Goal: Contribute content

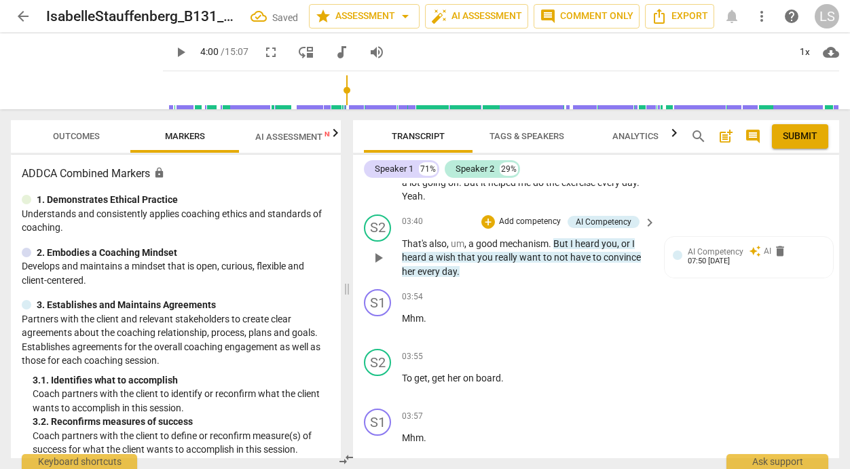
click at [532, 228] on p "Add competency" at bounding box center [529, 222] width 64 height 12
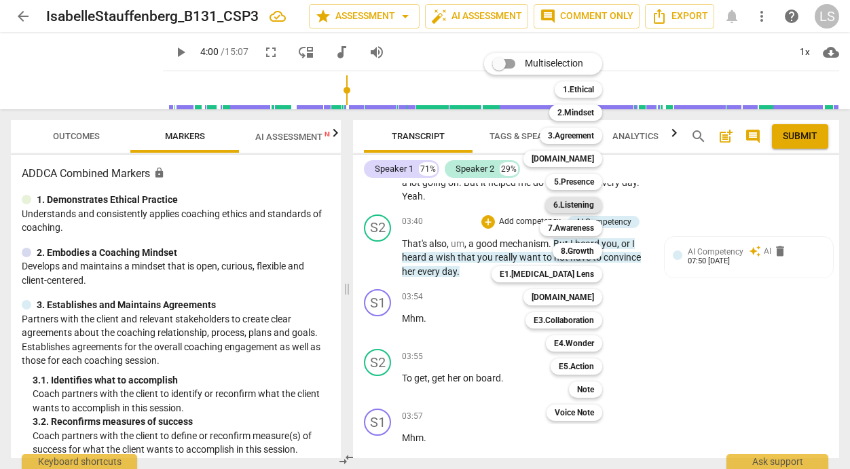
click at [576, 206] on b "6.Listening" at bounding box center [573, 205] width 41 height 16
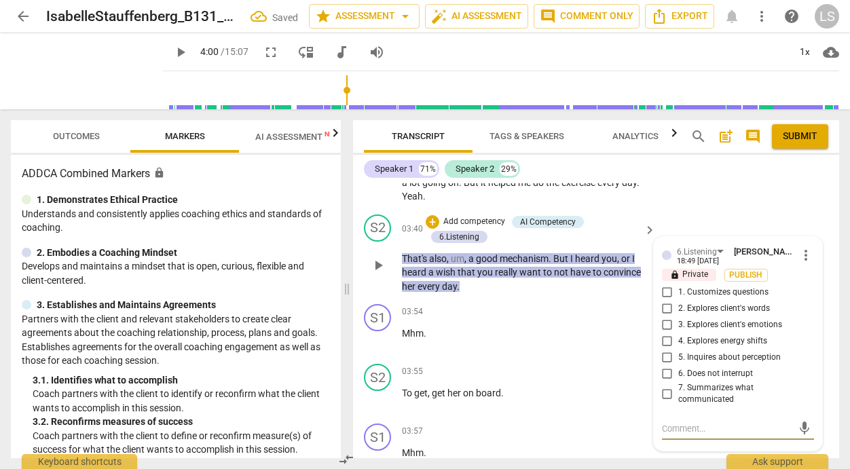
click at [662, 317] on input "2. Explores client's words" at bounding box center [667, 309] width 22 height 16
checkbox input "true"
click at [667, 350] on input "4. Explores energy shifts" at bounding box center [667, 341] width 22 height 16
checkbox input "true"
click at [683, 436] on div "mic" at bounding box center [738, 429] width 152 height 22
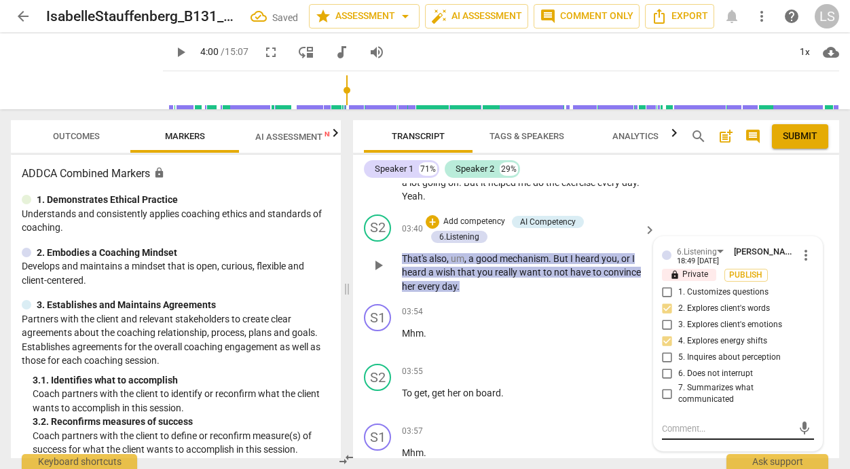
scroll to position [1577, 0]
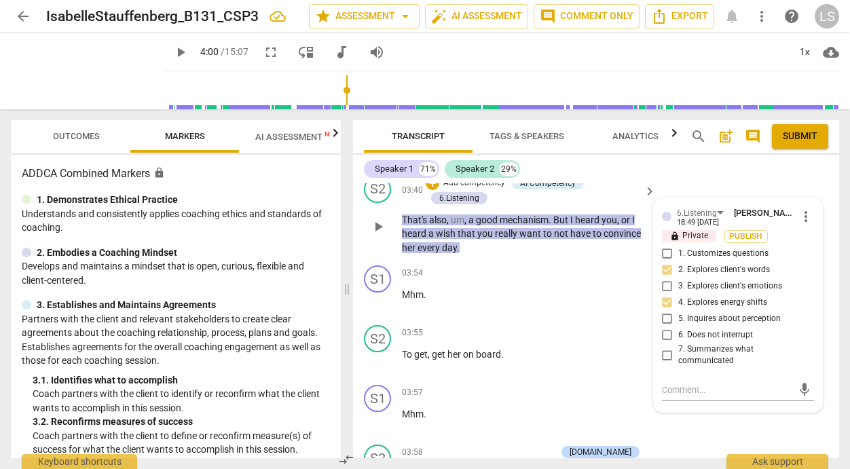
click at [662, 363] on input "7. Summarizes what communicated" at bounding box center [667, 355] width 22 height 16
checkbox input "true"
click at [663, 396] on textarea at bounding box center [727, 389] width 130 height 13
type textarea "W"
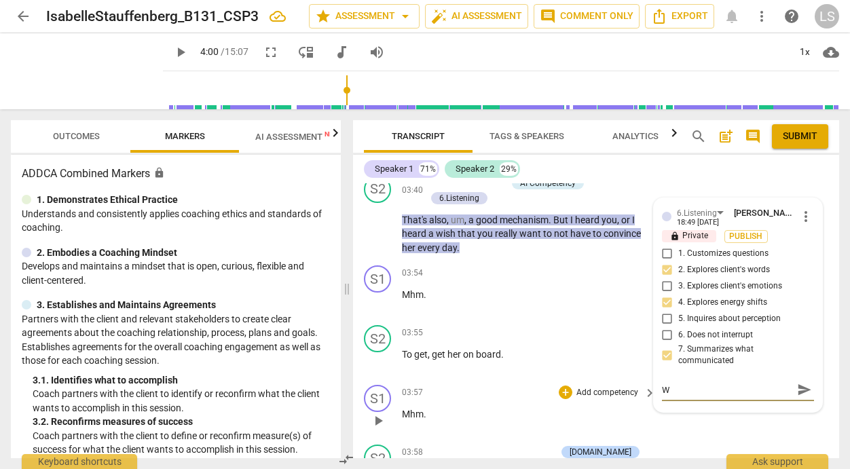
type textarea "Wh"
type textarea "Wha"
type textarea "What"
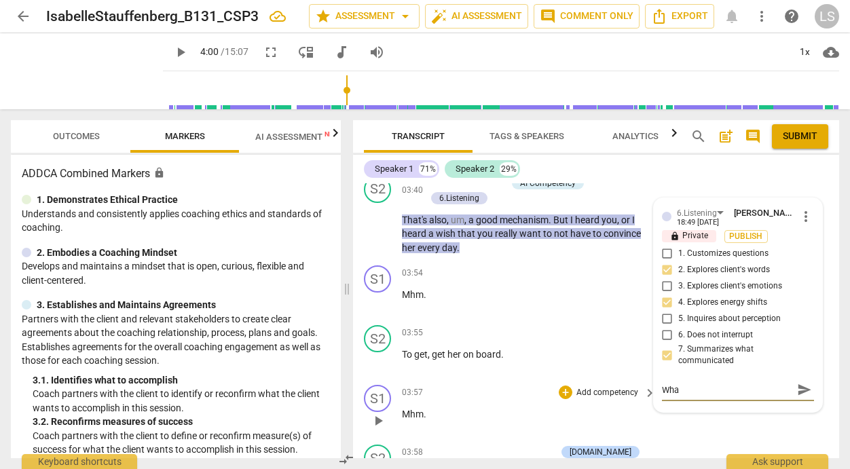
type textarea "What"
type textarea "What w"
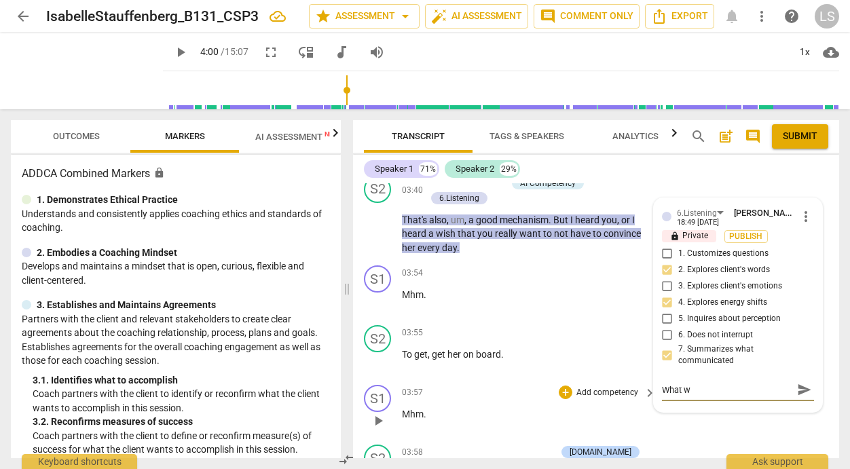
type textarea "What wo"
type textarea "What wou"
type textarea "What woul"
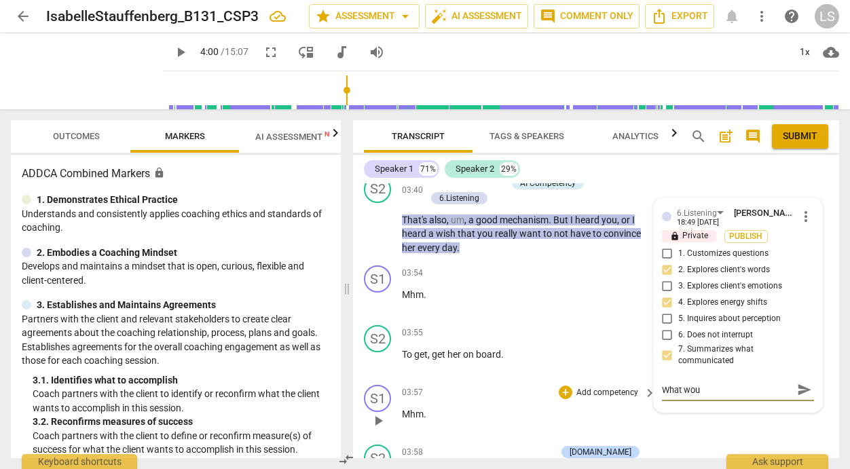
type textarea "What woul"
type textarea "What would"
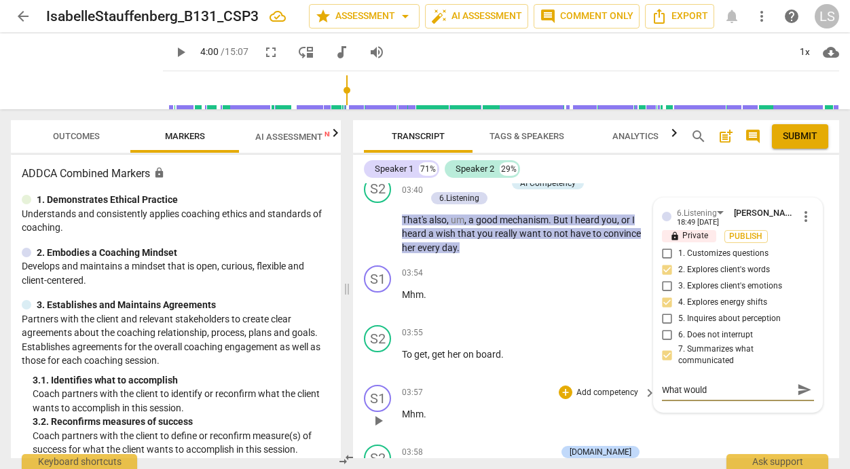
type textarea "What would i"
type textarea "What would it"
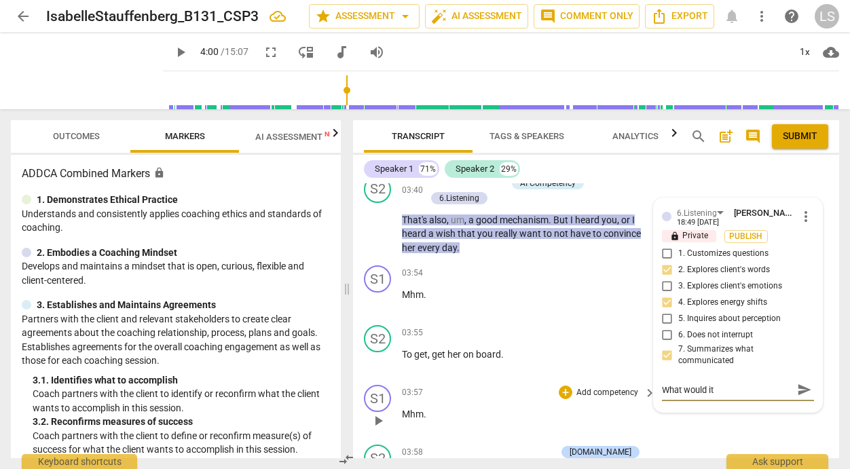
type textarea "What would it"
type textarea "What would it n"
type textarea "What would it"
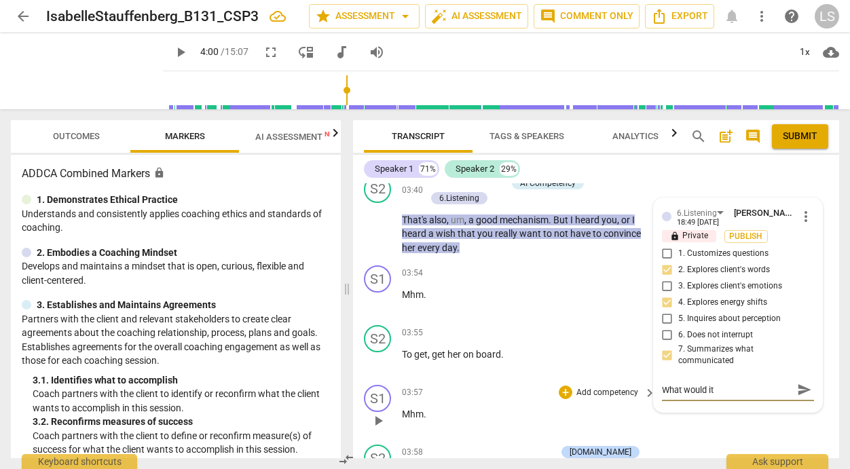
type textarea "What would it b"
type textarea "What would it be"
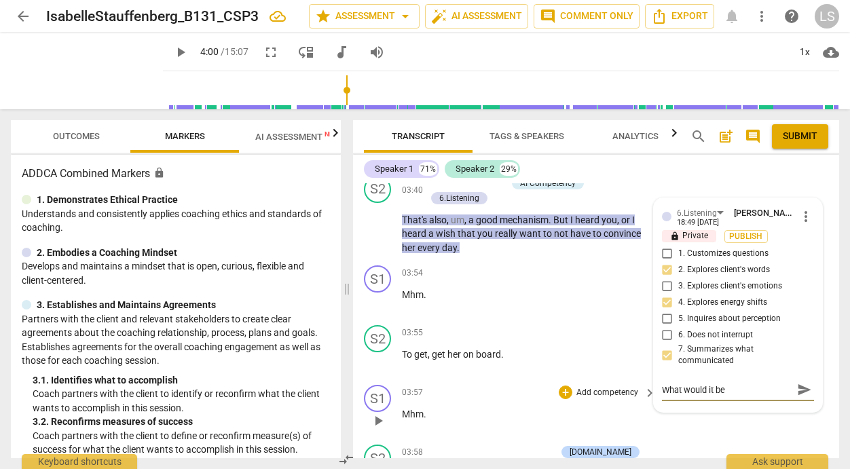
type textarea "What would it be"
type textarea "What would it be l"
type textarea "What would it be li"
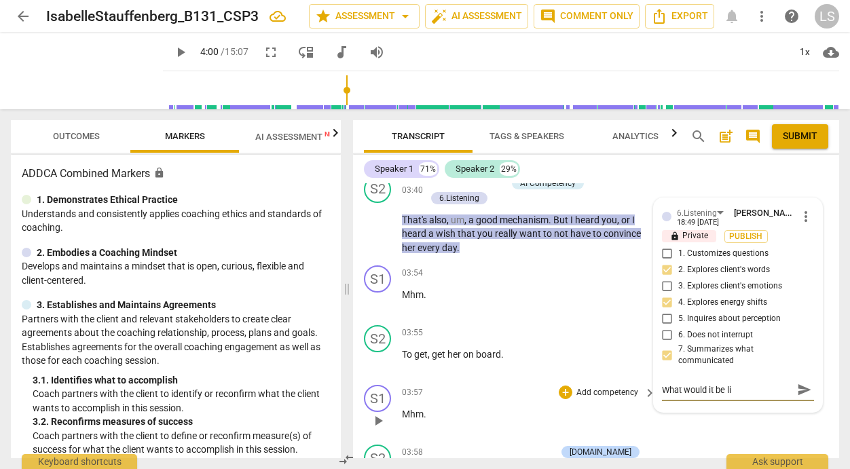
type textarea "What would it be lik"
type textarea "What would it be like"
type textarea "What would it be like t"
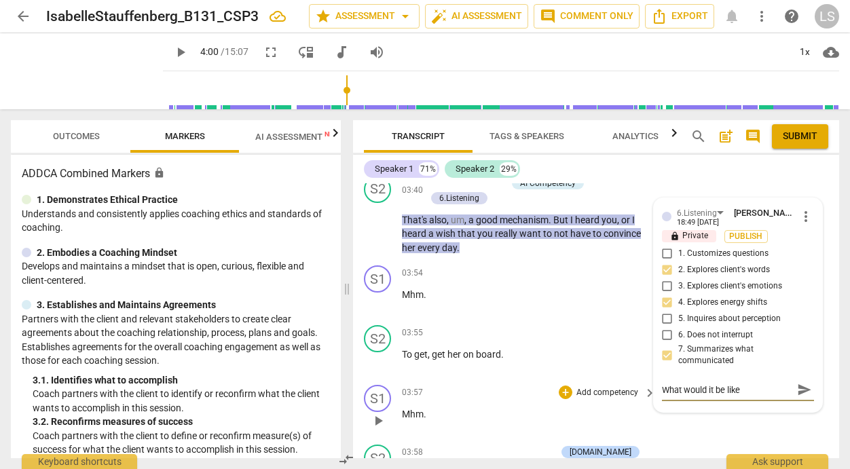
type textarea "What would it be like t"
type textarea "What would it be like to"
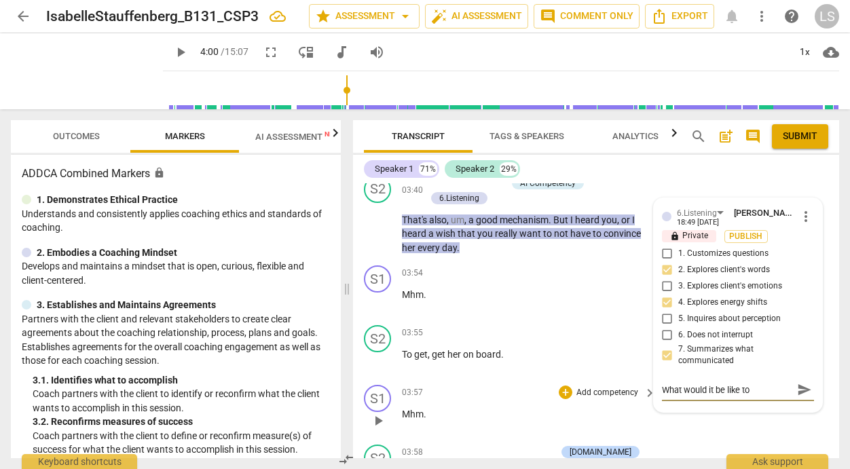
type textarea "What would it be like to n"
type textarea "What would it be like to no"
type textarea "What would it be like to not"
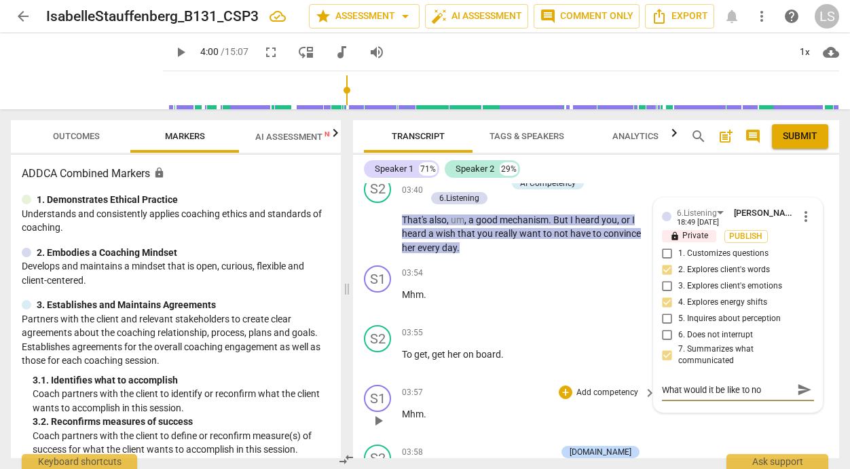
type textarea "What would it be like to not"
type textarea "What would it be like to not h"
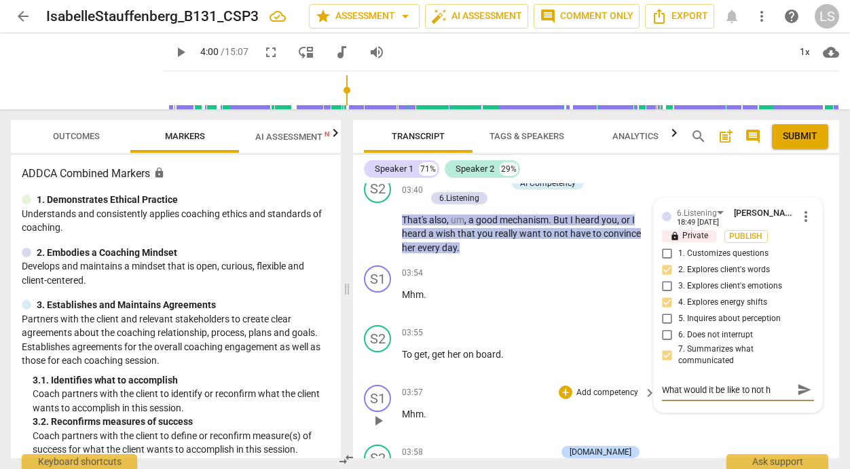
type textarea "What would it be like to not ha"
type textarea "What would it be like to not hav"
type textarea "What would it be like to not have"
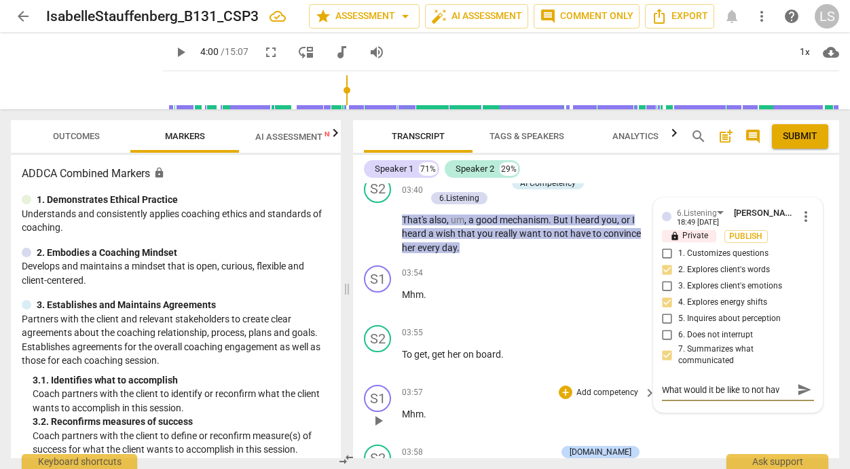
type textarea "What would it be like to not have"
type textarea "What would it be like to not have t"
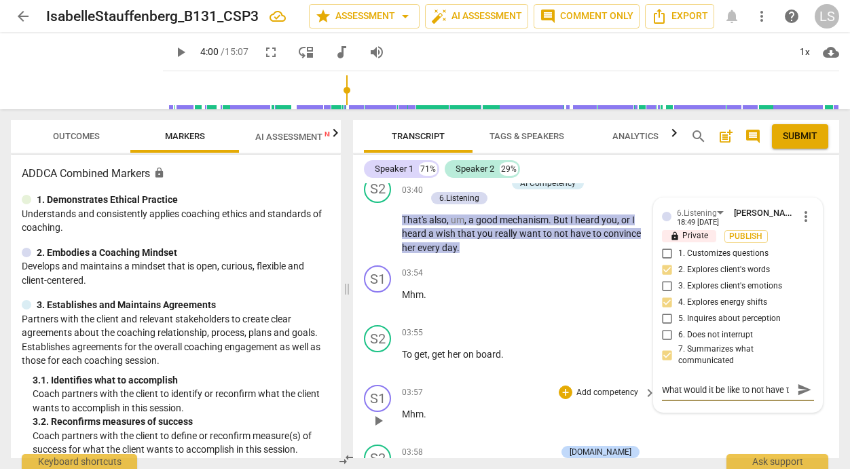
scroll to position [12, 0]
type textarea "What would it be like to not have to"
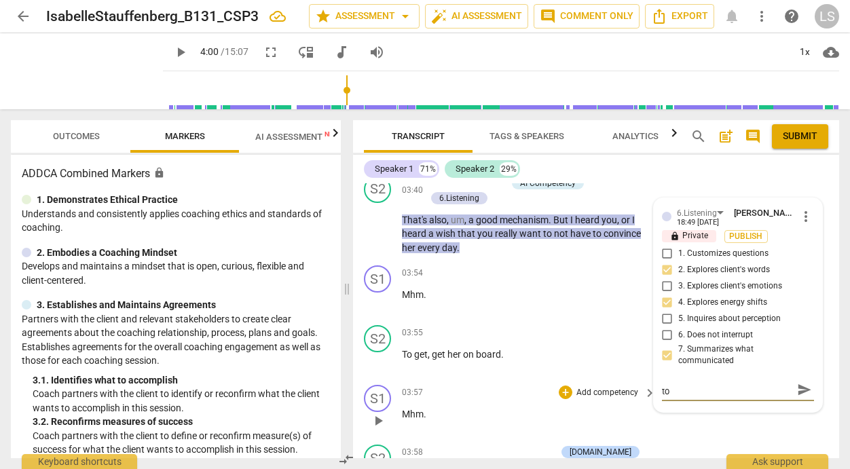
type textarea "What would it be like to not have to p"
type textarea "What would it be like to not have to pu"
type textarea "What would it be like to not have to pur"
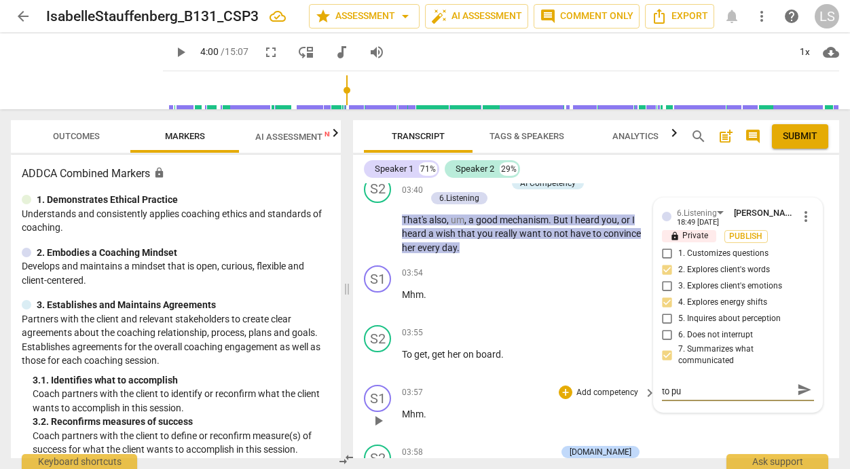
type textarea "What would it be like to not have to pur"
type textarea "What would it be like to not have to purs"
type textarea "What would it be like to not have to pursu"
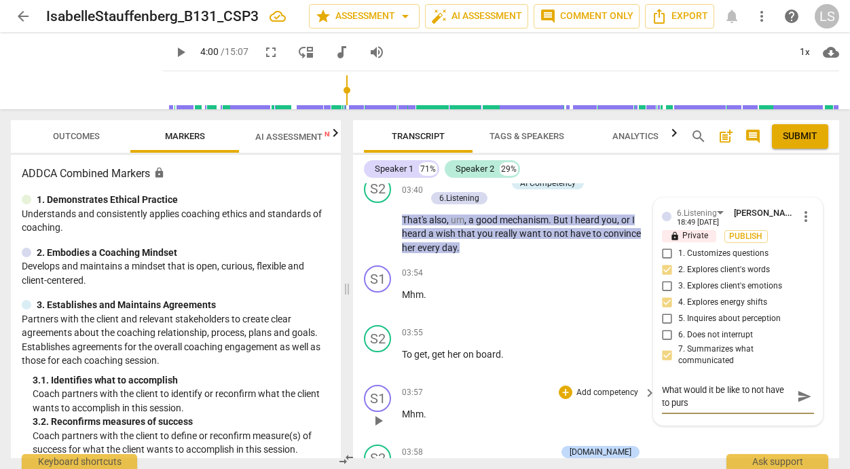
type textarea "What would it be like to not have to pursu"
type textarea "What would it be like to not have to pursua"
type textarea "What would it be like to not have to pursuad"
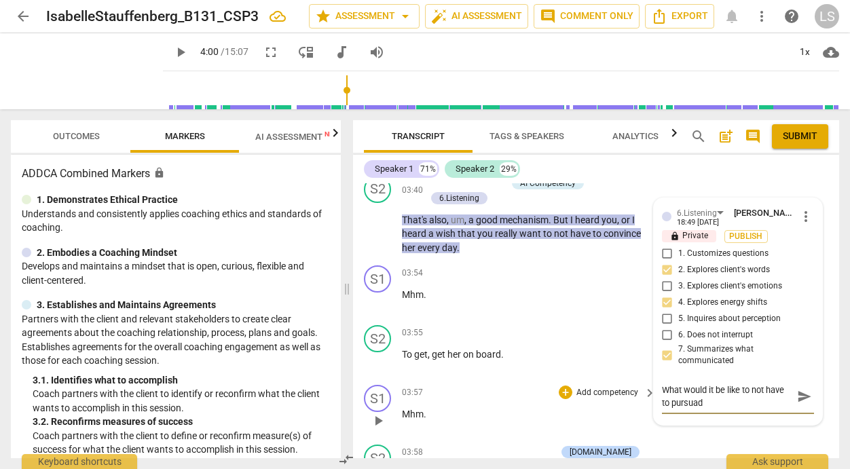
type textarea "What would it be like to not have to pursuade"
type textarea "What would it be like to not have to pursuade h"
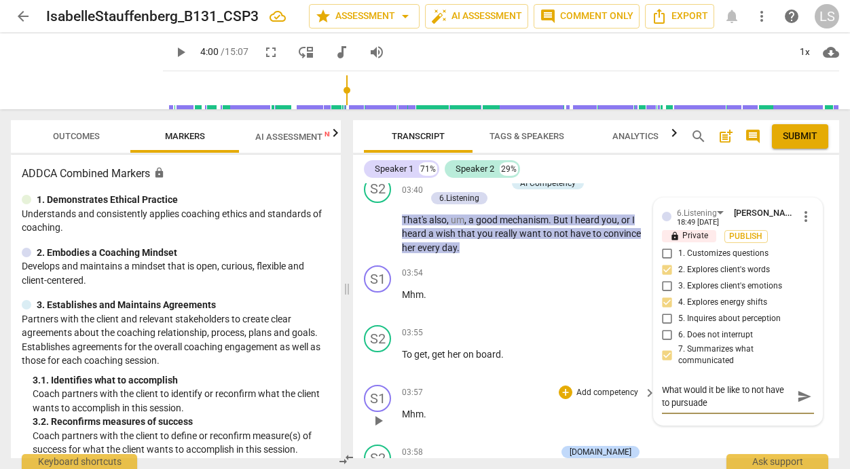
type textarea "What would it be like to not have to pursuade h"
type textarea "What would it be like to not have to pursuade he"
type textarea "What would it be like to not have to pursuade her"
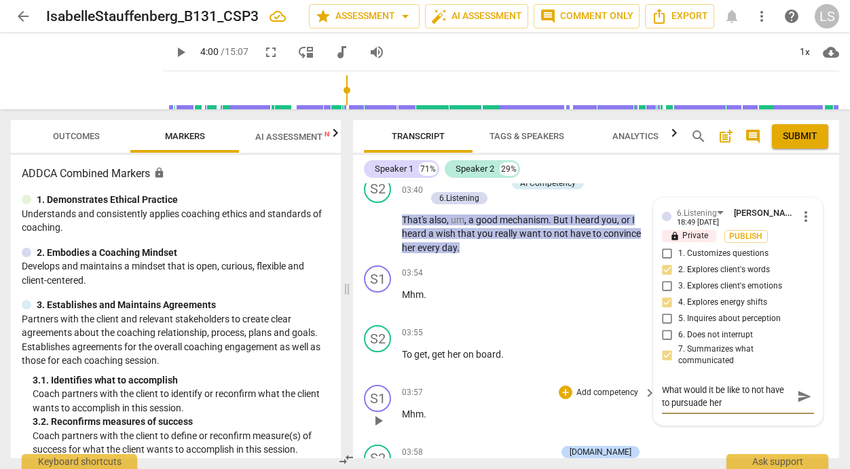
type textarea "What would it be like to not have to pursuade her"
type textarea "What would it be like to not have to pursuade her ?"
type textarea "What would it be like to not have to pursuade her ?\"
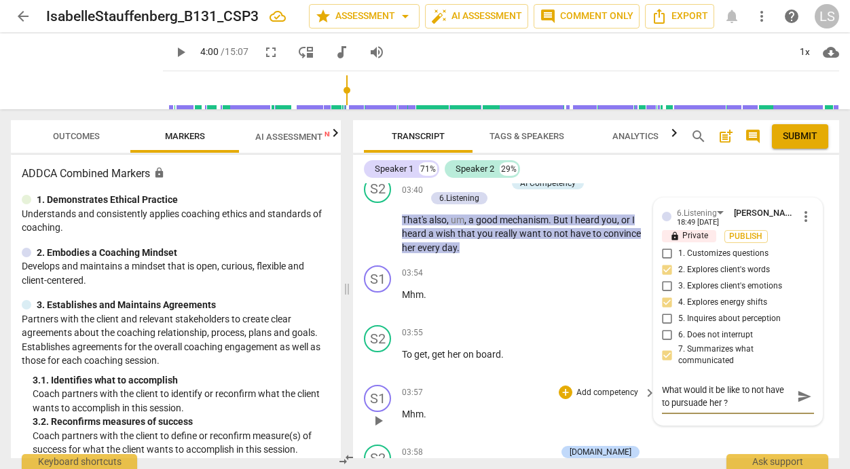
type textarea "What would it be like to not have to pursuade her ?\"
type textarea "What would it be like to not have to pursuade her ?"
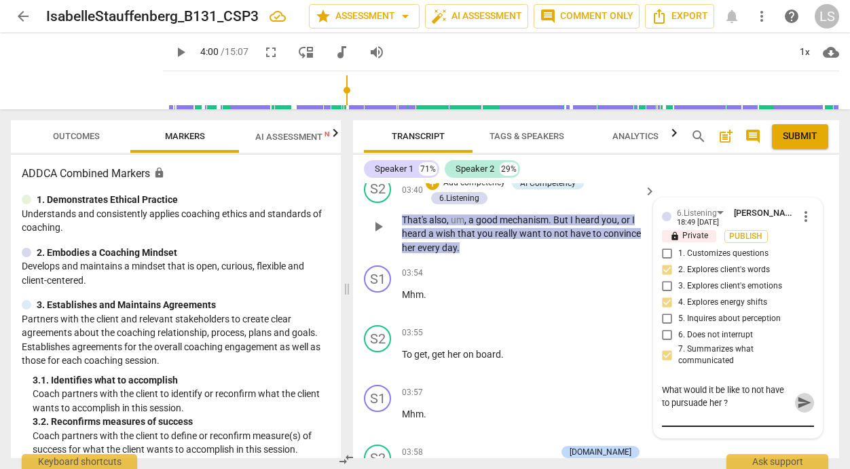
click at [797, 411] on span "send" at bounding box center [804, 403] width 15 height 15
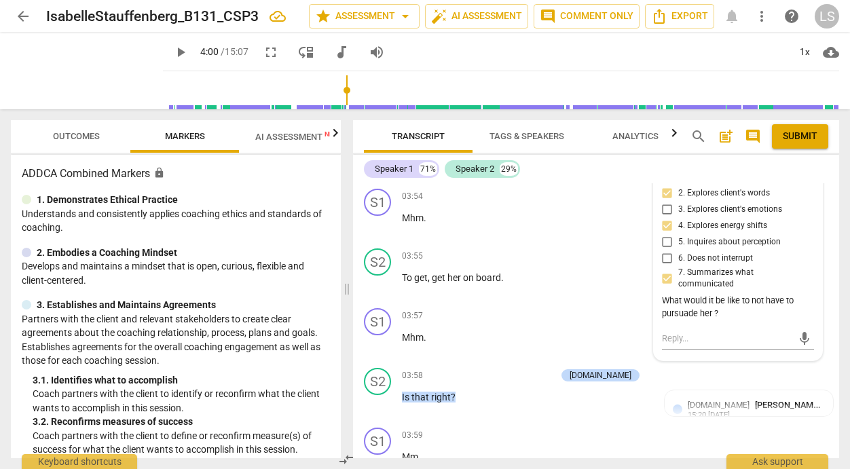
scroll to position [1640, 0]
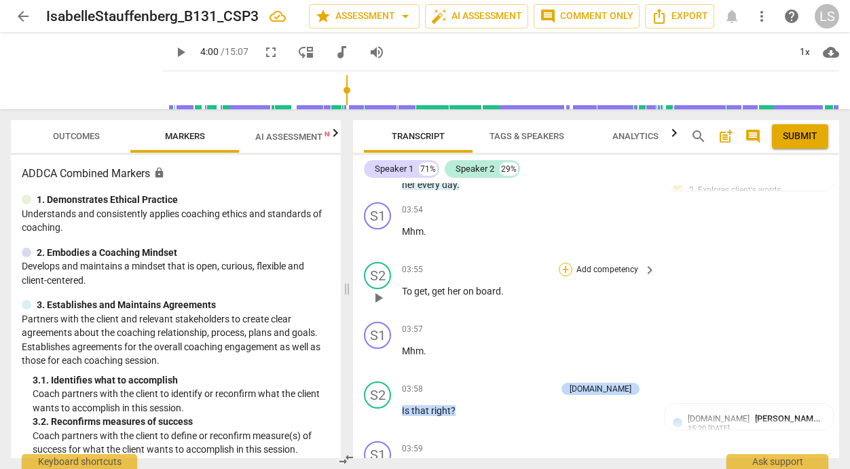
click at [560, 276] on div "+" at bounding box center [566, 270] width 14 height 14
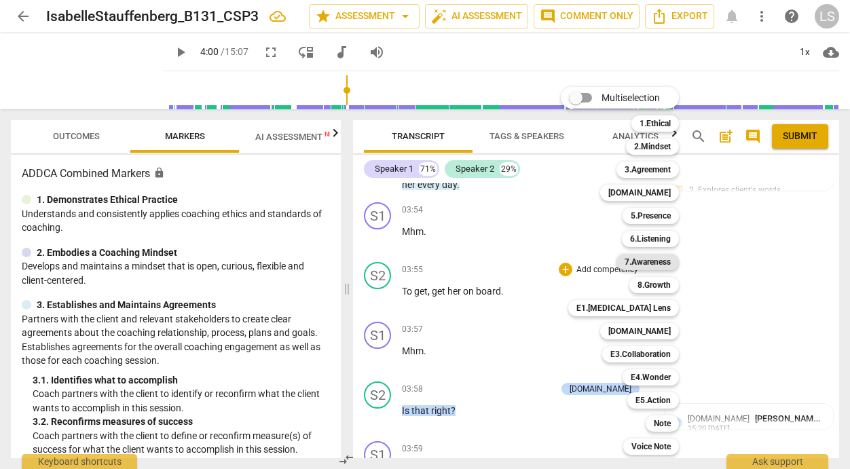
click at [643, 258] on b "7.Awareness" at bounding box center [647, 262] width 46 height 16
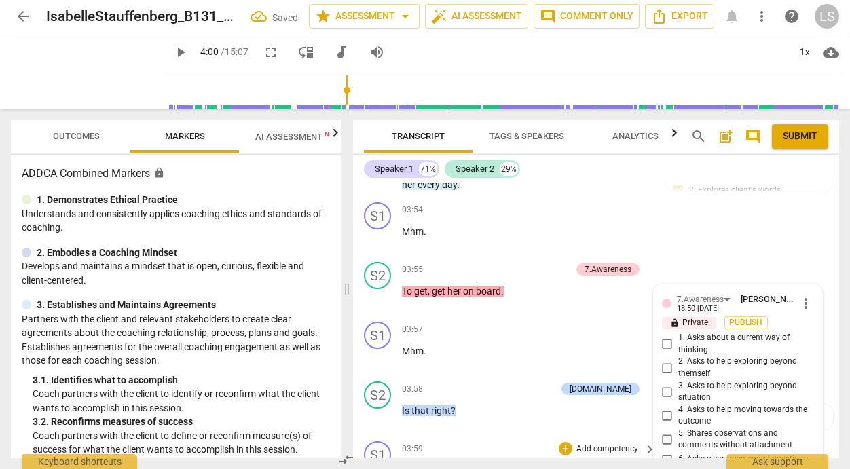
scroll to position [1866, 0]
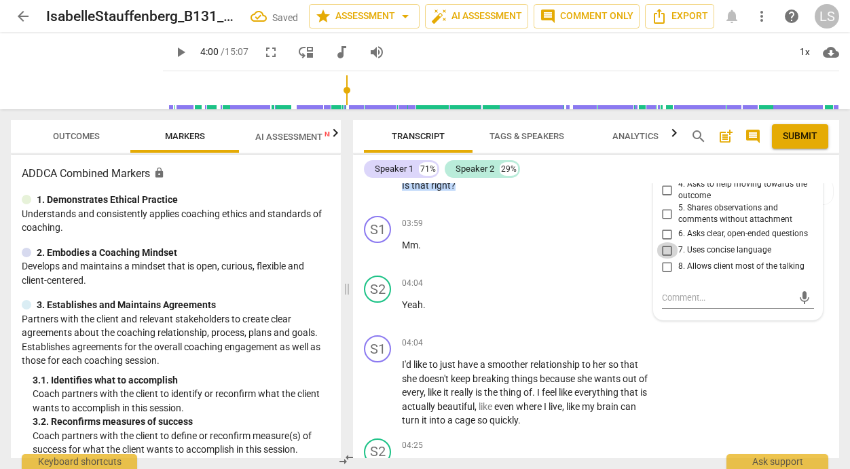
click at [673, 259] on input "7. Uses concise language" at bounding box center [667, 250] width 22 height 16
checkbox input "true"
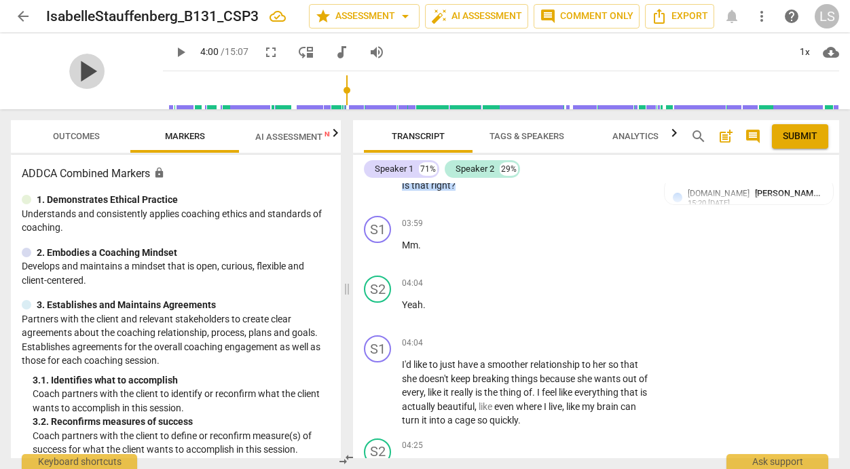
click at [79, 70] on span "play_arrow" at bounding box center [86, 71] width 35 height 35
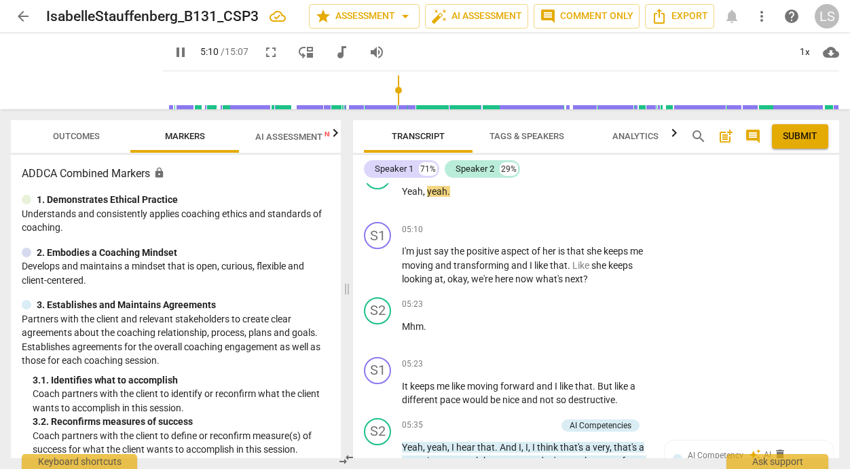
scroll to position [2381, 0]
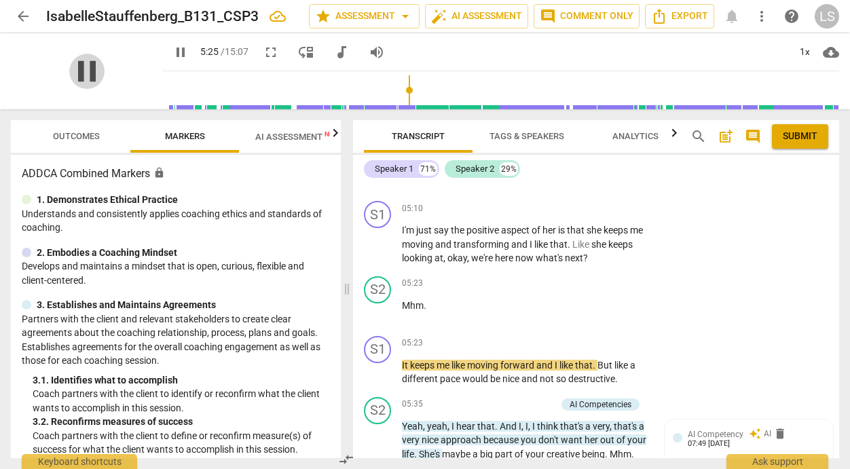
click at [76, 73] on span "pause" at bounding box center [86, 71] width 35 height 35
type input "326"
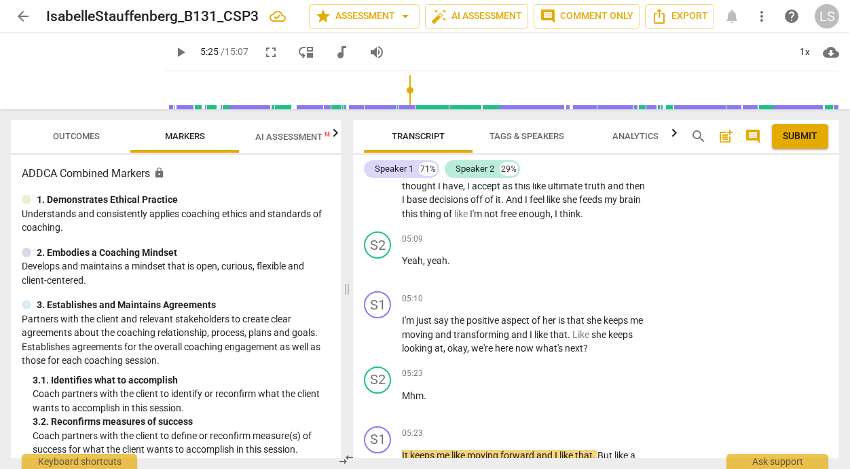
scroll to position [2277, 0]
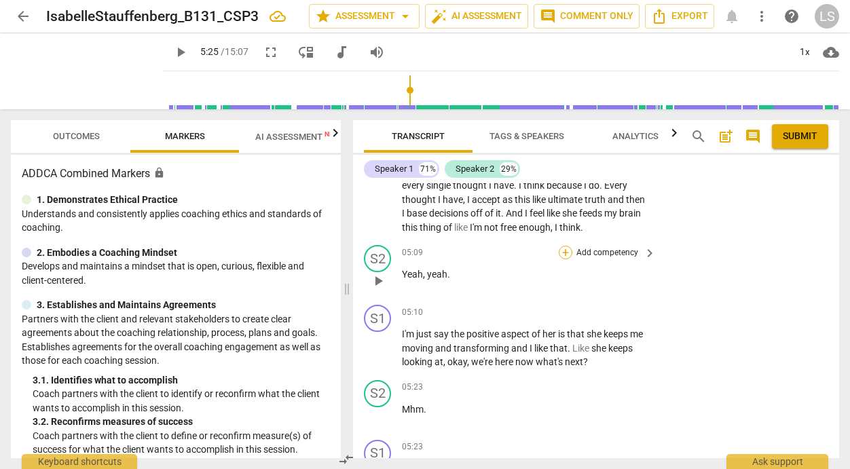
click at [564, 259] on div "+" at bounding box center [566, 253] width 14 height 14
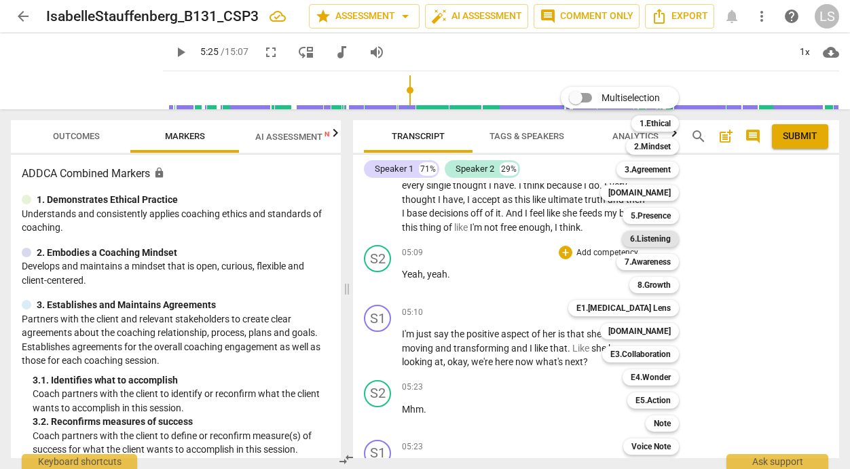
click at [645, 237] on b "6.Listening" at bounding box center [650, 239] width 41 height 16
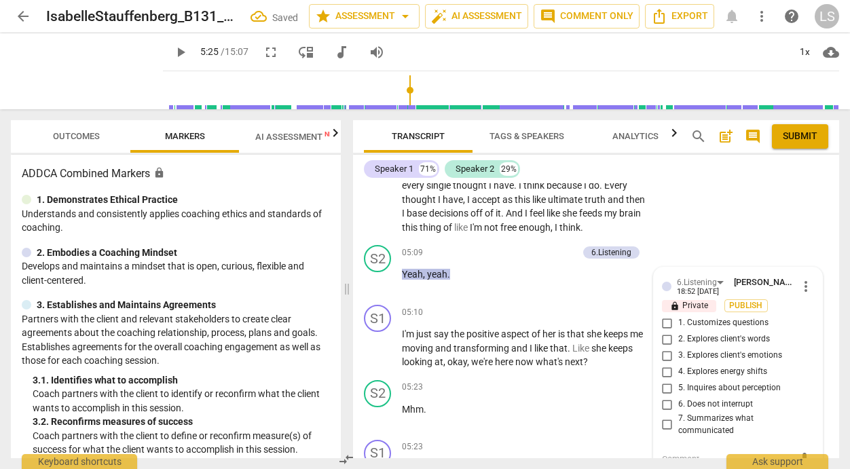
scroll to position [2445, 0]
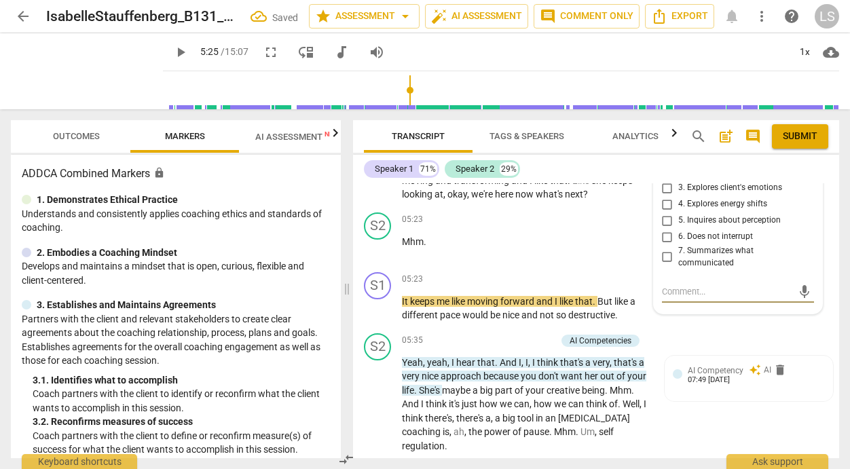
click at [665, 245] on input "6. Does not interrupt" at bounding box center [667, 237] width 22 height 16
checkbox input "true"
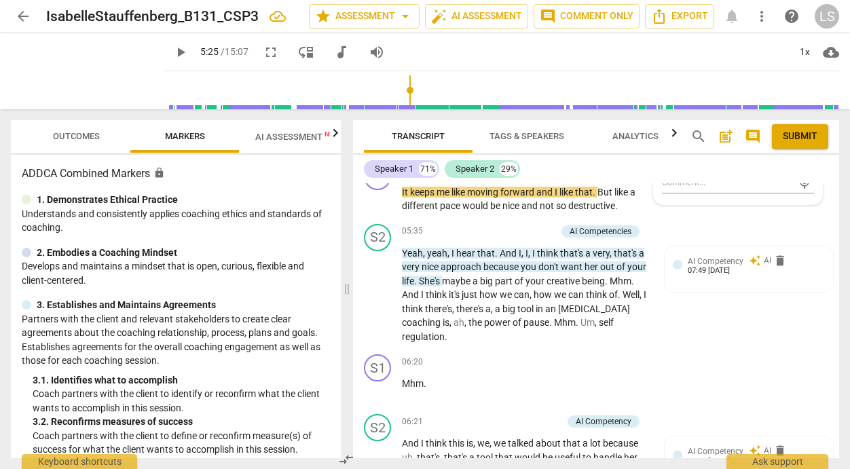
scroll to position [2526, 0]
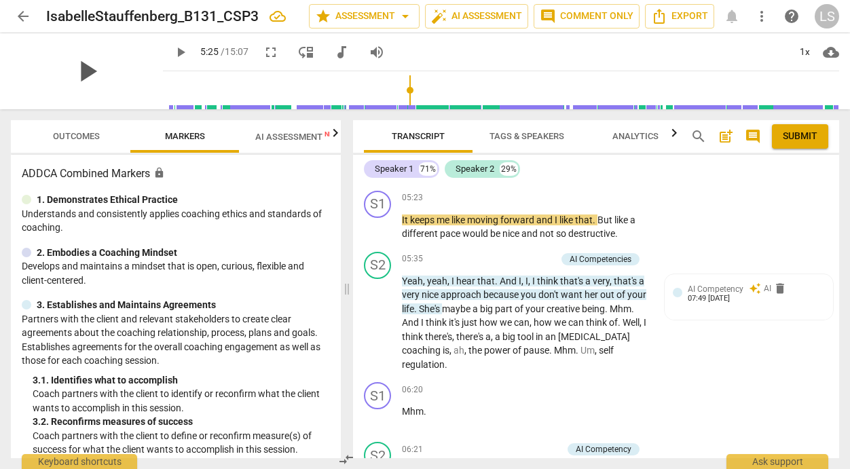
click at [79, 67] on span "play_arrow" at bounding box center [86, 71] width 35 height 35
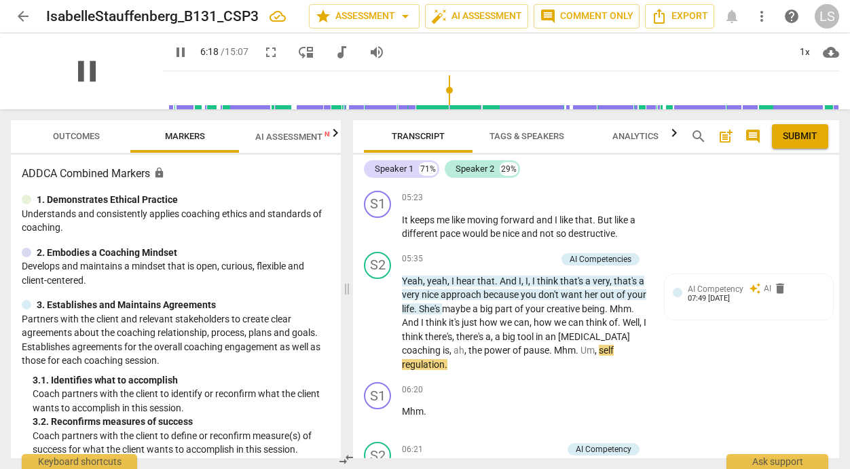
click at [79, 67] on span "pause" at bounding box center [86, 71] width 35 height 35
type input "380"
click at [511, 265] on p "Add competency" at bounding box center [523, 259] width 64 height 12
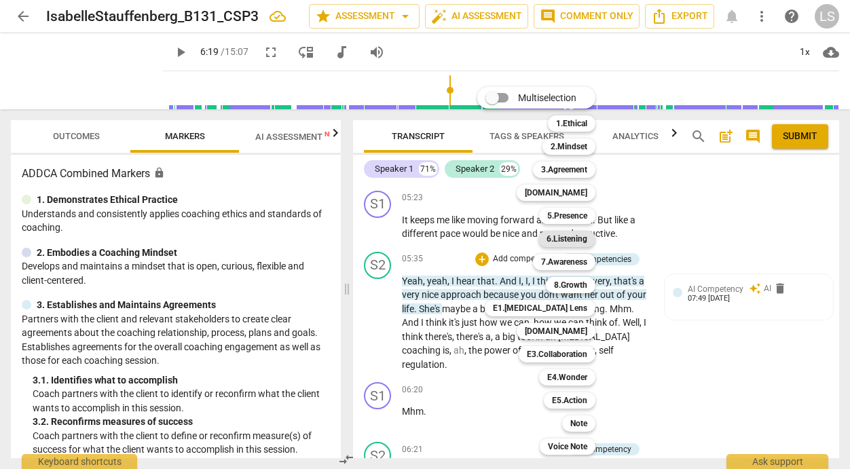
click at [573, 236] on b "6.Listening" at bounding box center [566, 239] width 41 height 16
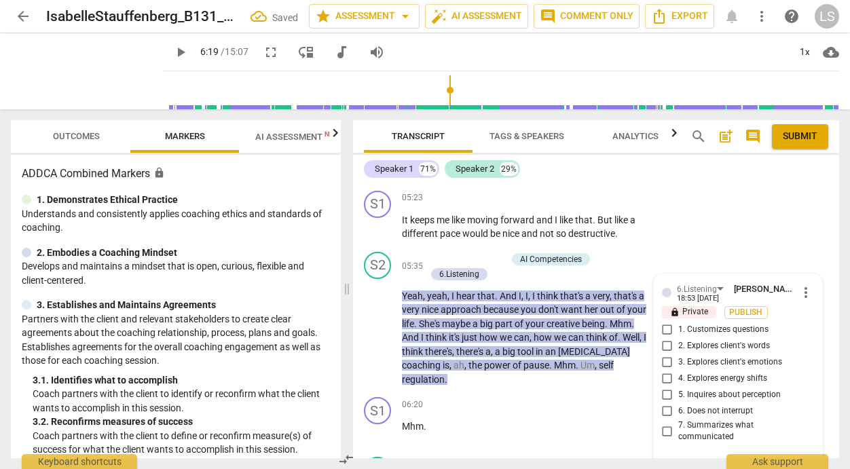
scroll to position [2700, 0]
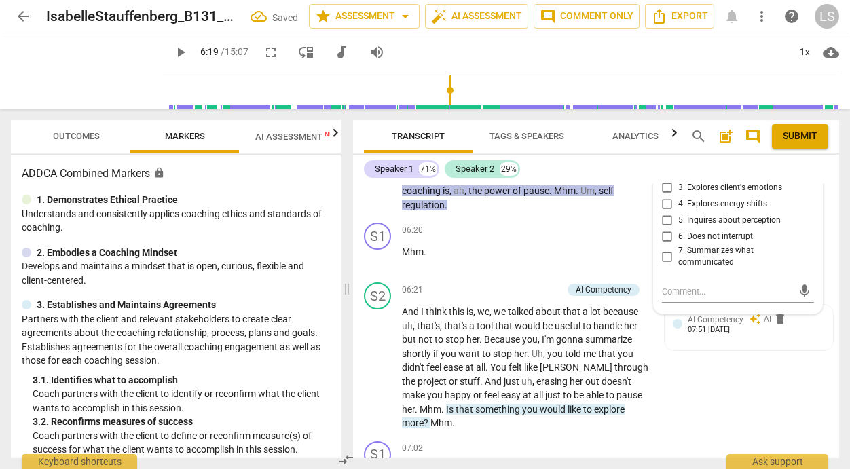
click at [660, 180] on input "2. Explores client's words" at bounding box center [667, 172] width 22 height 16
checkbox input "true"
click at [663, 265] on input "7. Summarizes what communicated" at bounding box center [667, 256] width 22 height 16
checkbox input "true"
click at [663, 303] on div "mic" at bounding box center [738, 292] width 152 height 22
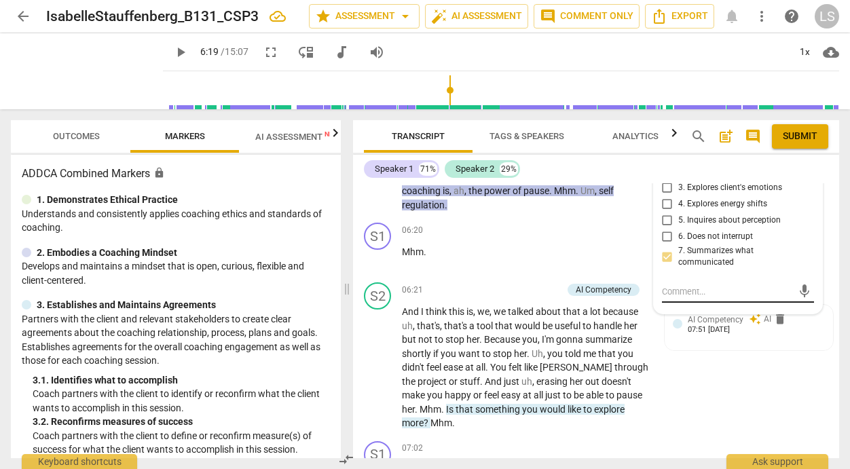
click at [666, 298] on textarea at bounding box center [727, 291] width 130 height 13
type textarea "T"
type textarea "Th"
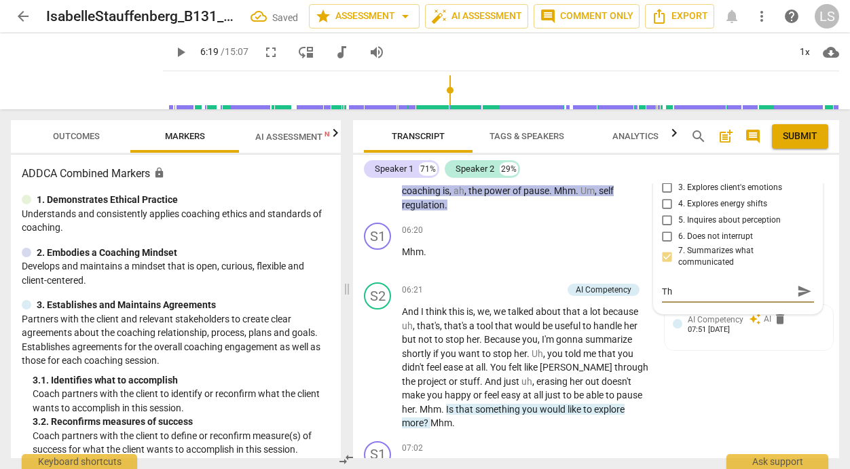
type textarea "The"
type textarea "The c"
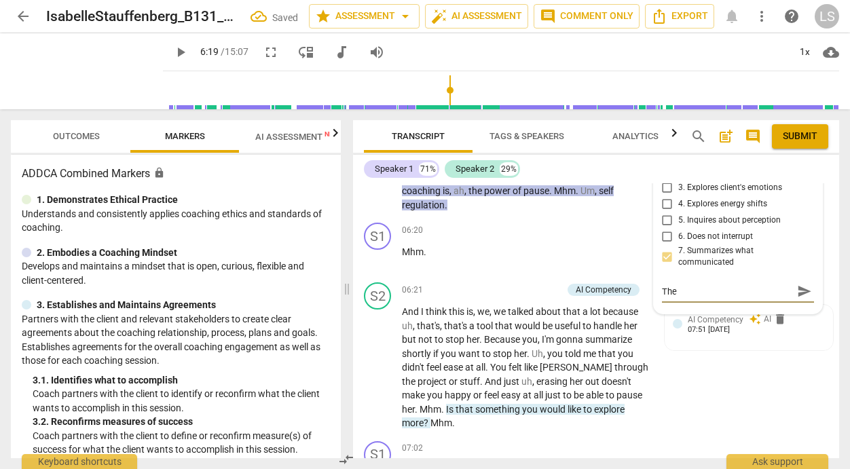
type textarea "The c"
type textarea "The cr"
type textarea "The cre"
type textarea "The crea"
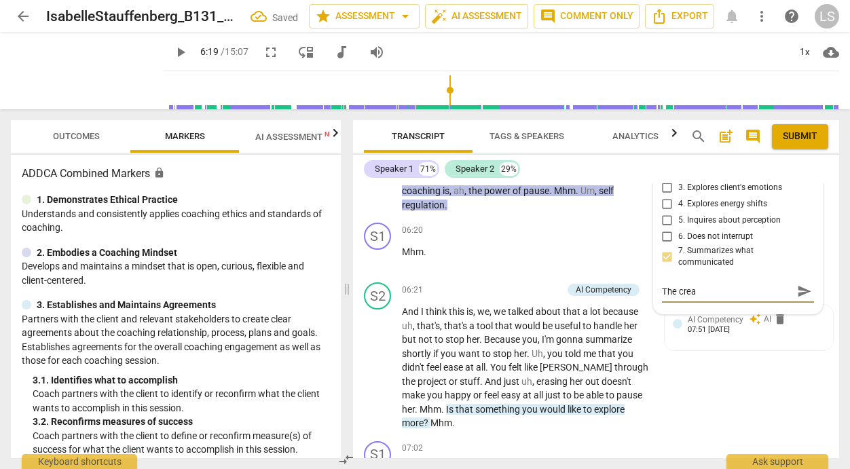
type textarea "The creat"
type textarea "The creati"
type textarea "The creatic"
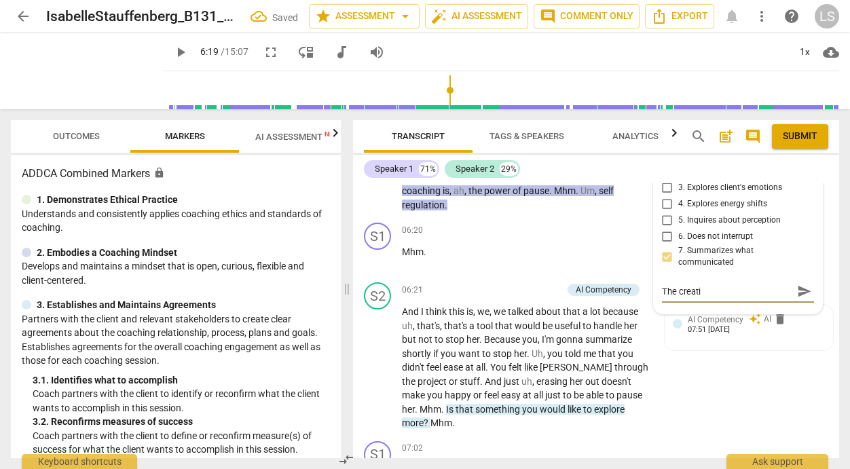
type textarea "The creatic"
type textarea "The creati"
type textarea "The creativ"
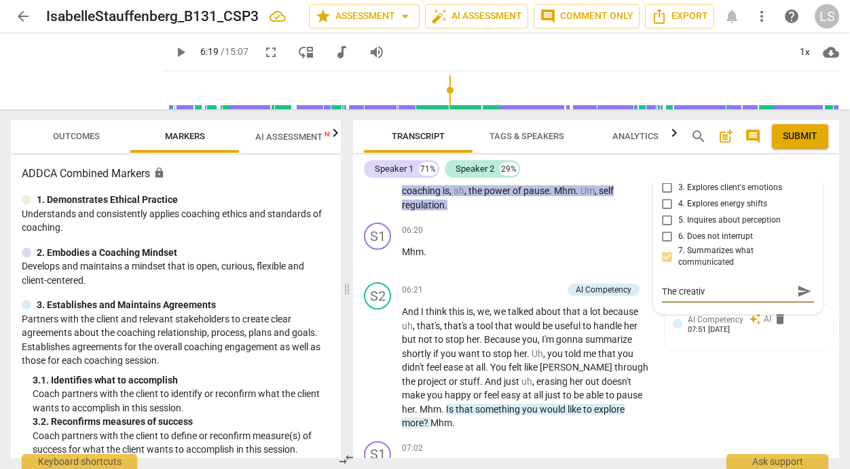
type textarea "The creative"
type textarea "The creative v"
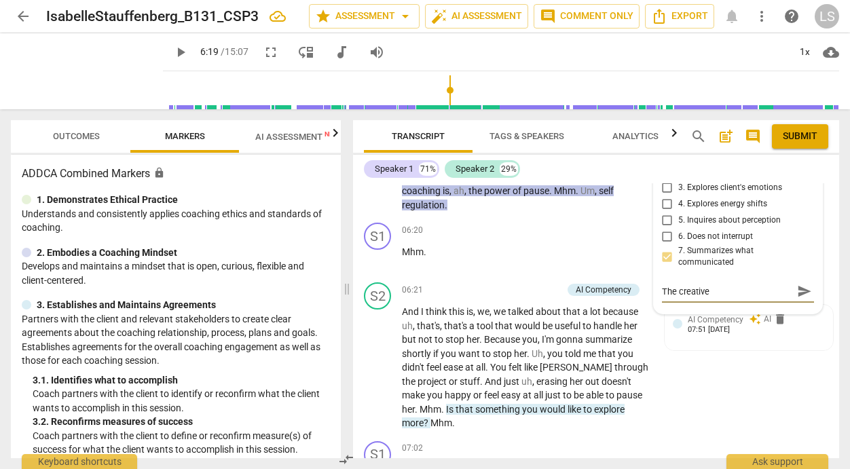
type textarea "The creative v"
type textarea "The creative va"
type textarea "The creative val"
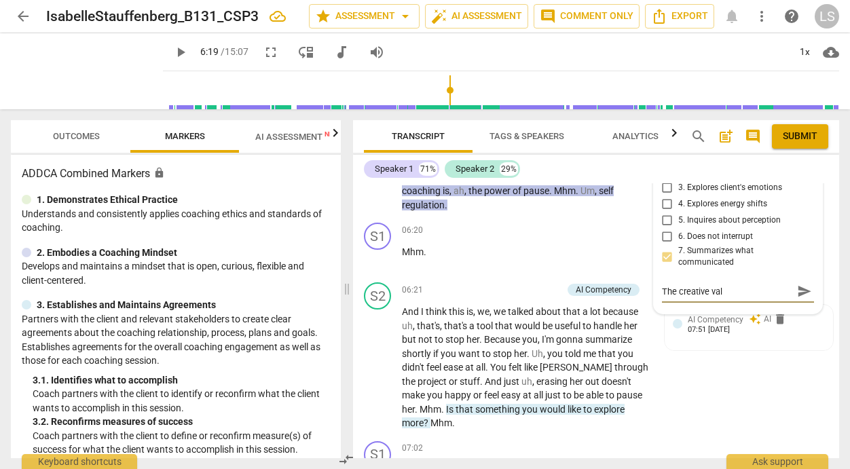
type textarea "The creative valu"
type textarea "The creative value"
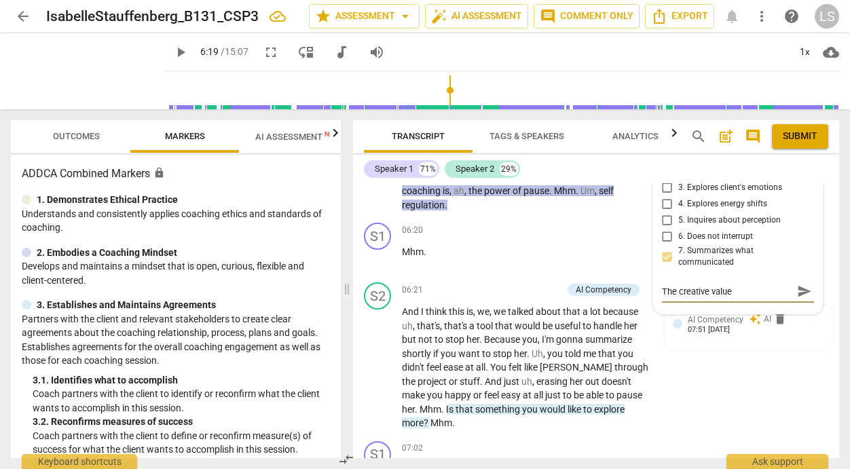
type textarea "The creative value"
type textarea "The creative value w"
type textarea "The creative value wa"
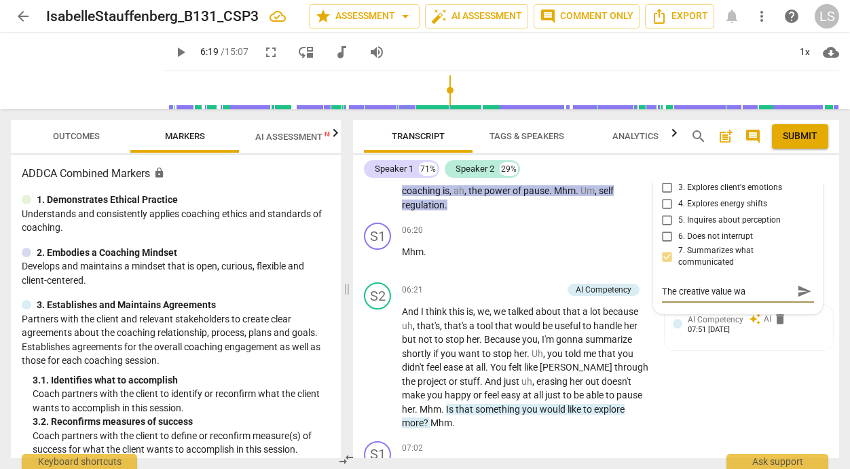
type textarea "The creative value was"
type textarea "The creative value was v"
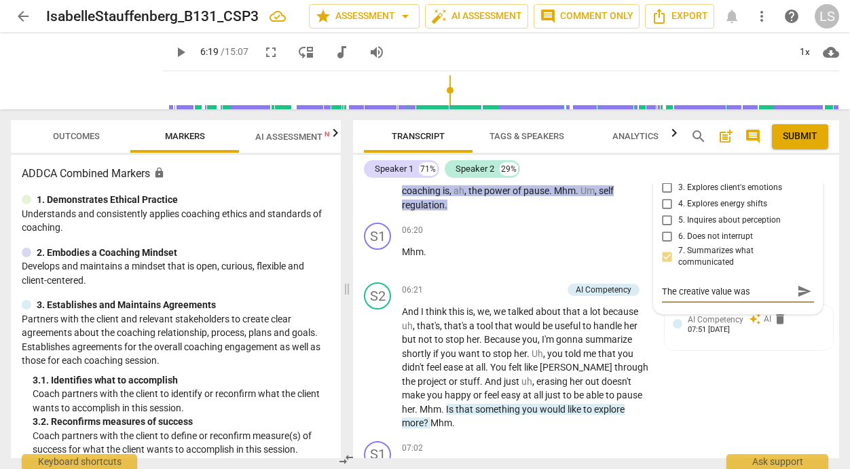
type textarea "The creative value was v"
type textarea "The creative value was ve"
type textarea "The creative value was ver"
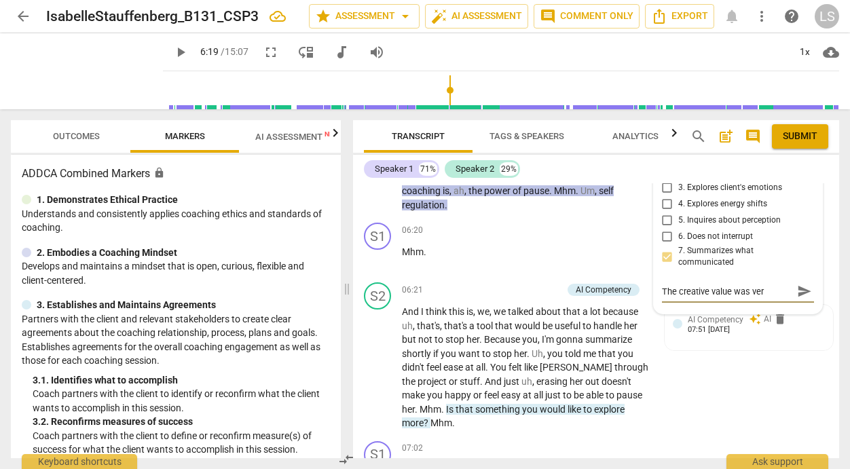
type textarea "The creative value was very"
type textarea "The creative value was very g"
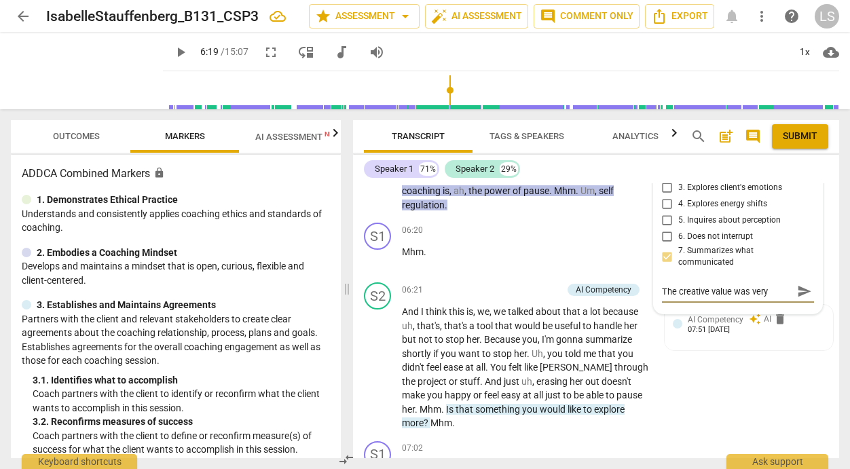
type textarea "The creative value was very g"
type textarea "The creative value was very go"
type textarea "The creative value was very goo"
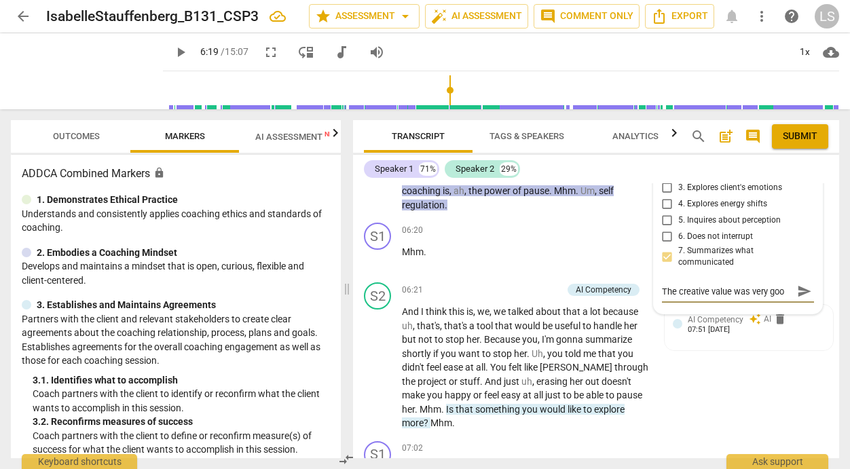
type textarea "The creative value was very good"
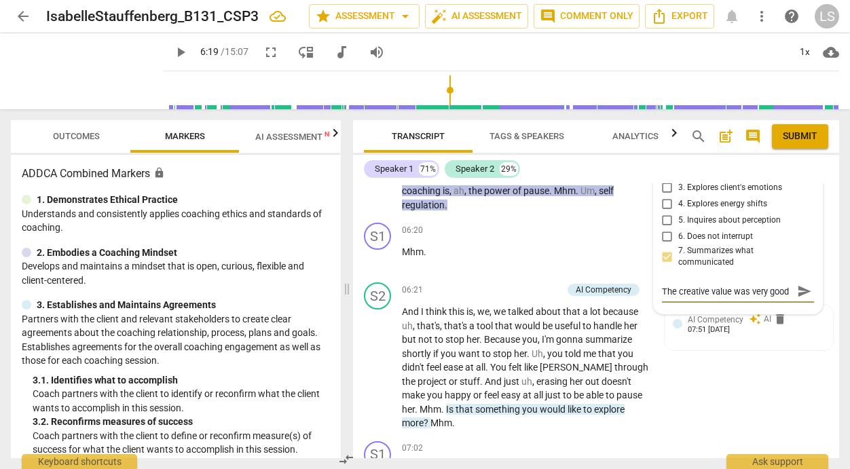
type textarea "The creative value was very good a"
type textarea "The creative value was very good aw"
type textarea "The creative value was very good awa"
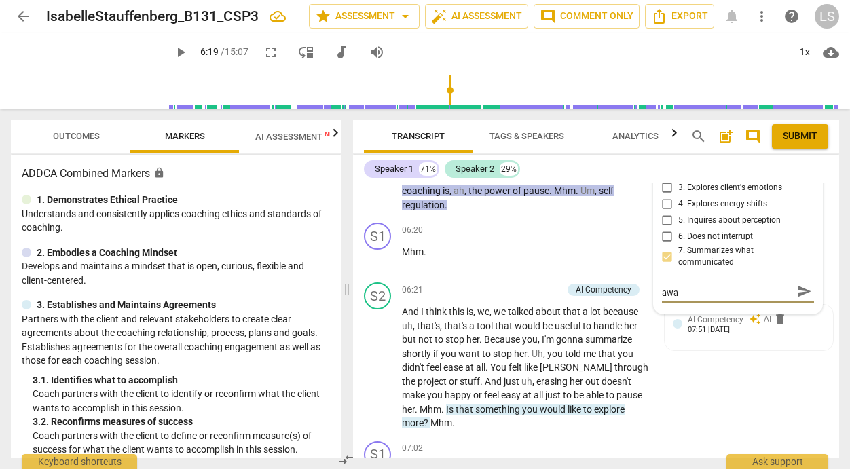
type textarea "The creative value was very good awar"
type textarea "The creative value was very good aware"
type textarea "The creative value was very good awaren"
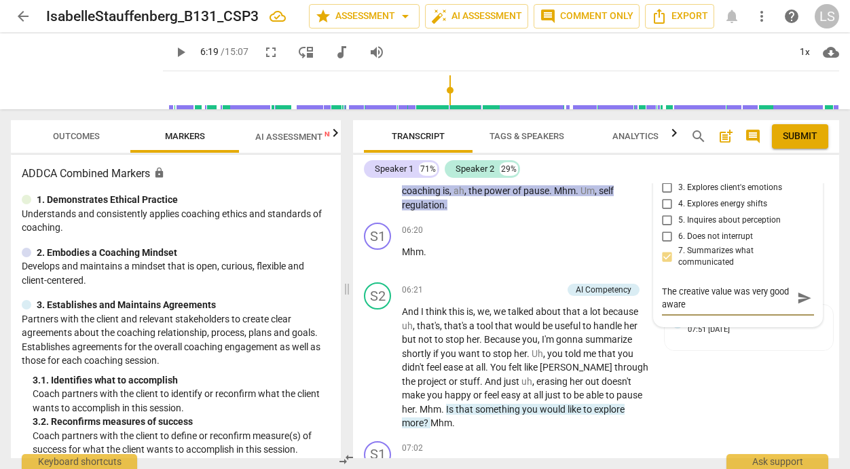
type textarea "The creative value was very good awaren"
type textarea "The creative value was very good awarene"
click at [797, 305] on span "send" at bounding box center [804, 297] width 15 height 15
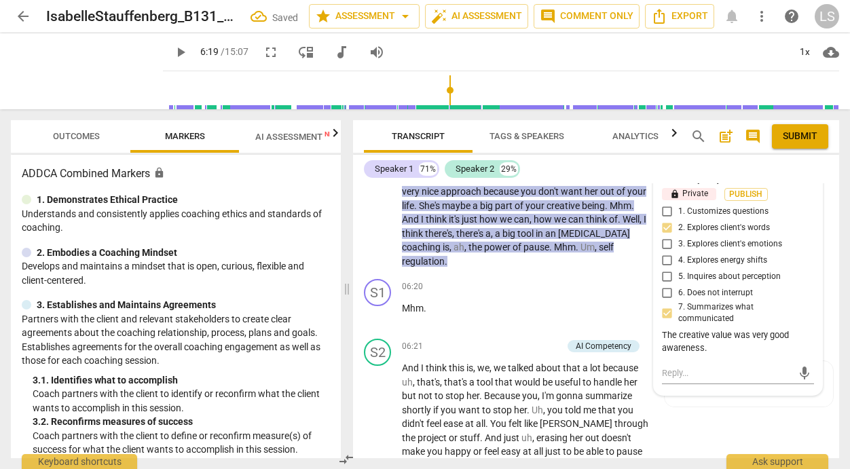
scroll to position [2624, 0]
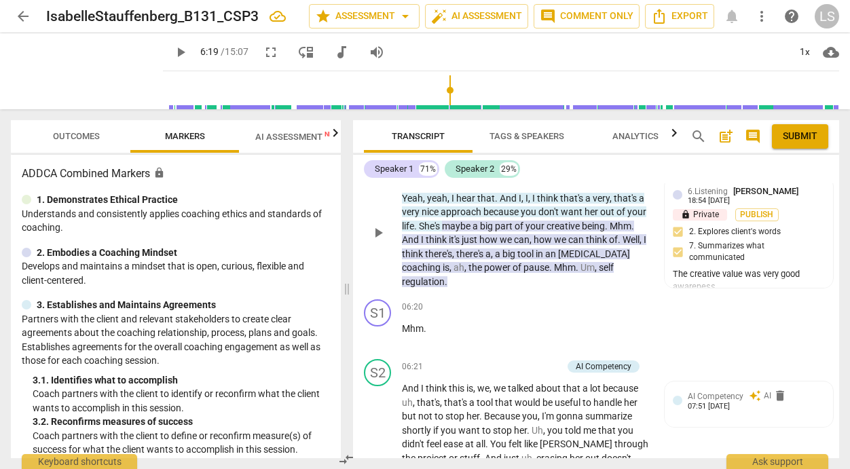
click at [480, 168] on p "Add competency" at bounding box center [474, 161] width 64 height 12
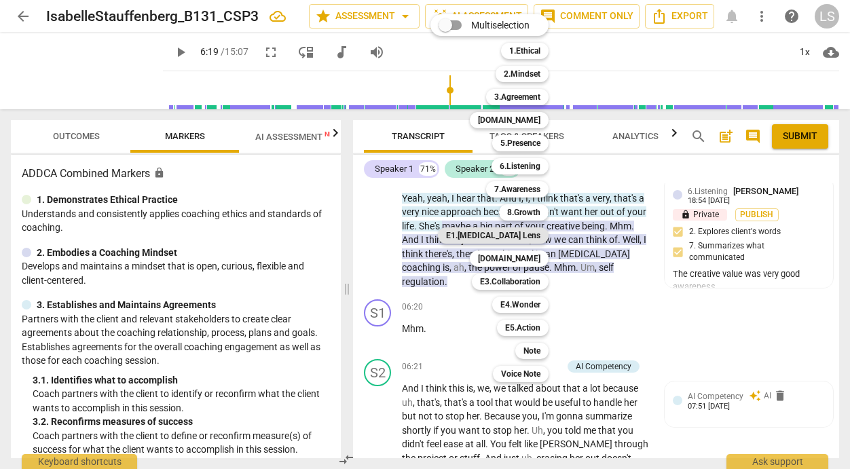
click at [536, 235] on b "E1.[MEDICAL_DATA] Lens" at bounding box center [493, 235] width 94 height 16
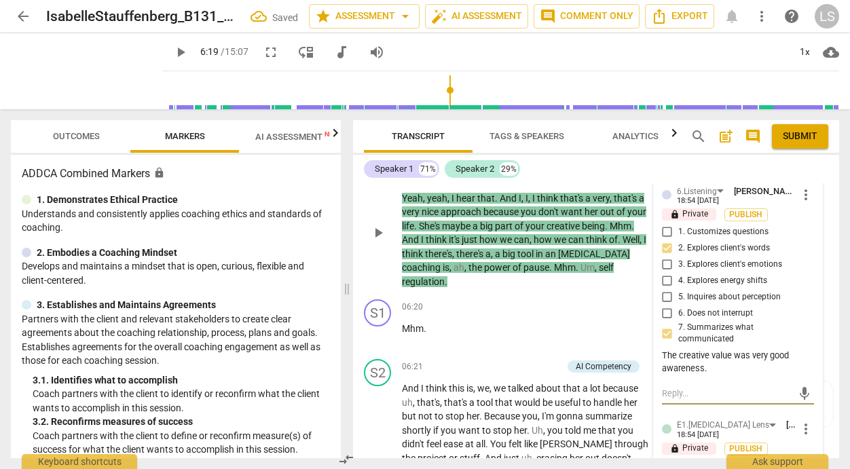
click at [688, 400] on textarea at bounding box center [727, 393] width 130 height 13
click at [681, 404] on div "mic" at bounding box center [738, 394] width 152 height 22
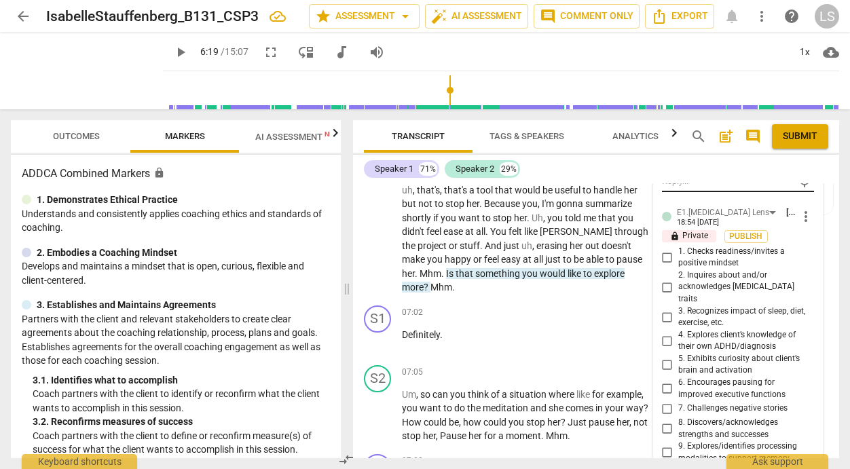
scroll to position [2856, 0]
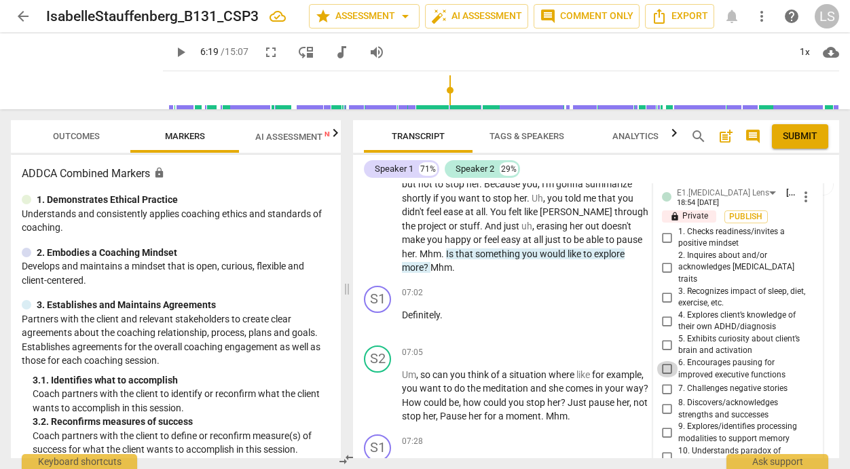
click at [660, 377] on input "6. Encourages pausing for improved executive functions" at bounding box center [667, 369] width 22 height 16
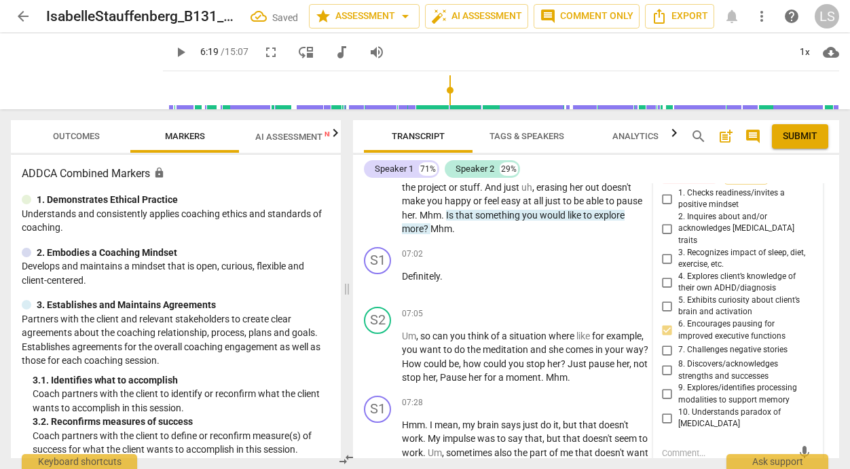
scroll to position [2933, 0]
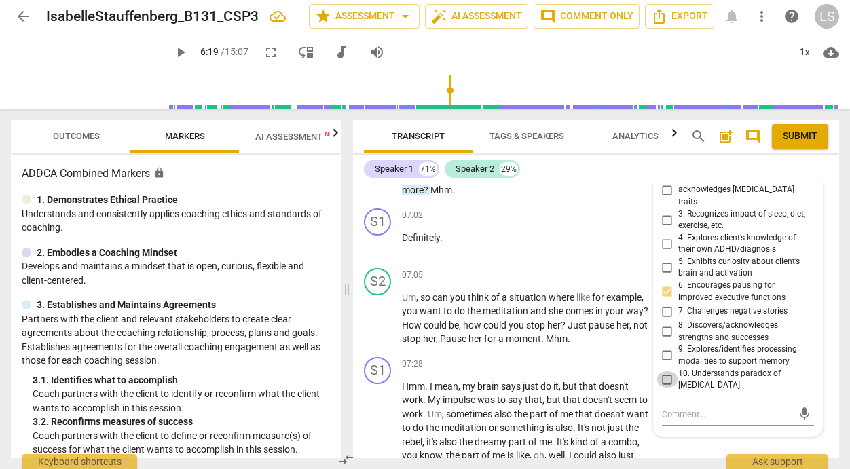
click at [664, 388] on input "10. Understands paradox of [MEDICAL_DATA]" at bounding box center [667, 379] width 22 height 16
click at [665, 320] on input "7. Challenges negative stories" at bounding box center [667, 311] width 22 height 16
click at [673, 421] on textarea at bounding box center [727, 414] width 130 height 13
click at [659, 198] on input "2. Inquires about and/or acknowledges [MEDICAL_DATA] traits" at bounding box center [667, 190] width 22 height 16
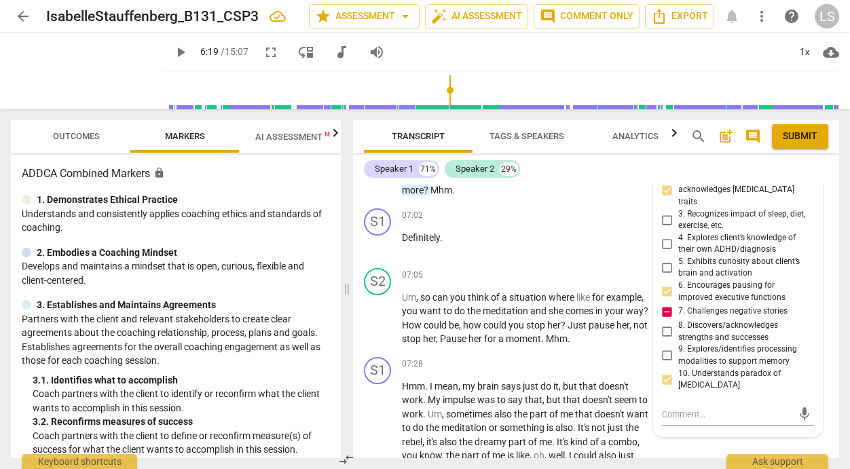
click at [659, 198] on input "2. Inquires about and/or acknowledges [MEDICAL_DATA] traits" at bounding box center [667, 190] width 22 height 16
click at [671, 421] on textarea at bounding box center [727, 414] width 130 height 13
click at [693, 434] on textarea "What about the negative self talk or the brain wiring toward the negetive?" at bounding box center [727, 421] width 130 height 26
click at [797, 428] on span "send" at bounding box center [804, 420] width 15 height 15
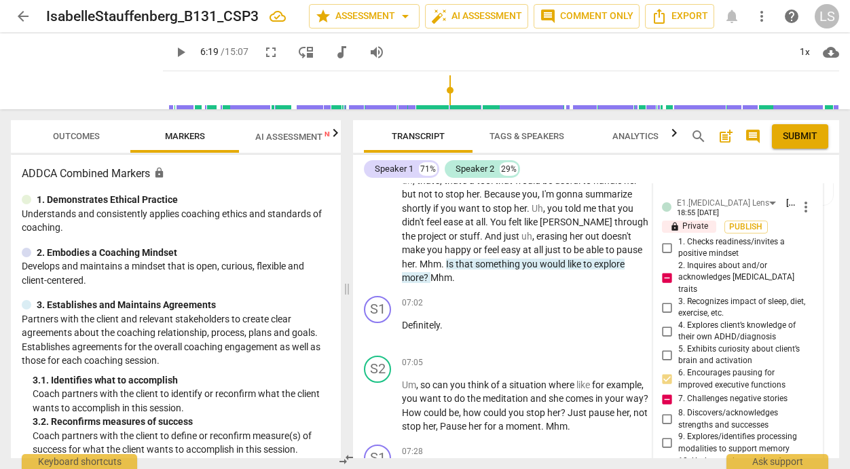
scroll to position [2867, 0]
